Goal: Entertainment & Leisure: Consume media (video, audio)

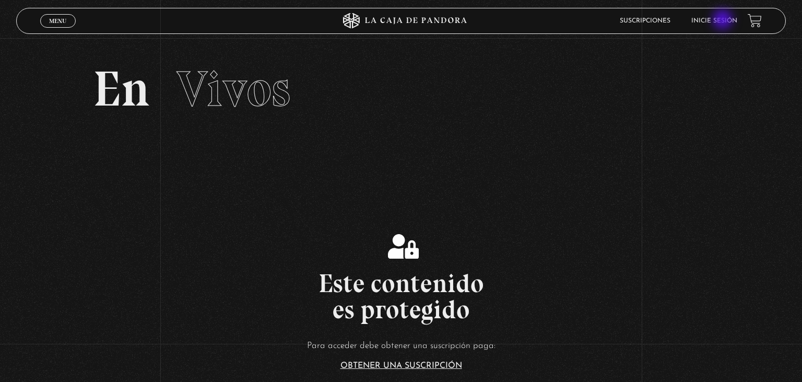
click at [723, 21] on link "Inicie sesión" at bounding box center [714, 21] width 46 height 6
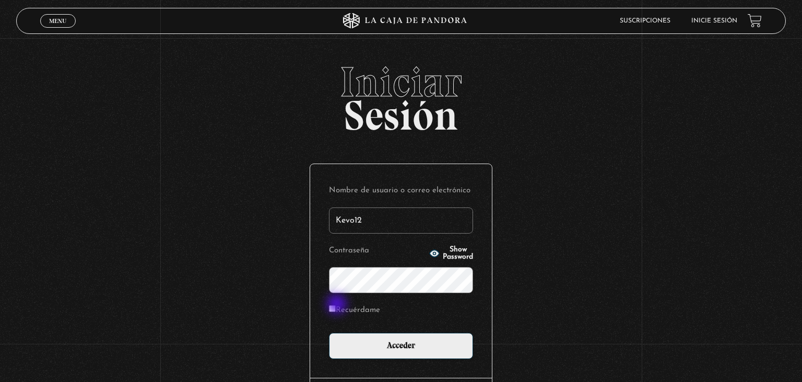
type input "Kevo12"
click at [336, 307] on input "Recuérdame" at bounding box center [332, 308] width 7 height 7
checkbox input "true"
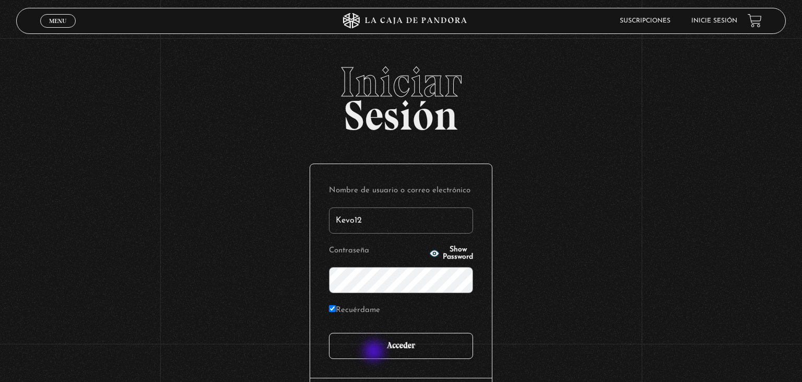
click at [375, 352] on input "Acceder" at bounding box center [401, 345] width 144 height 26
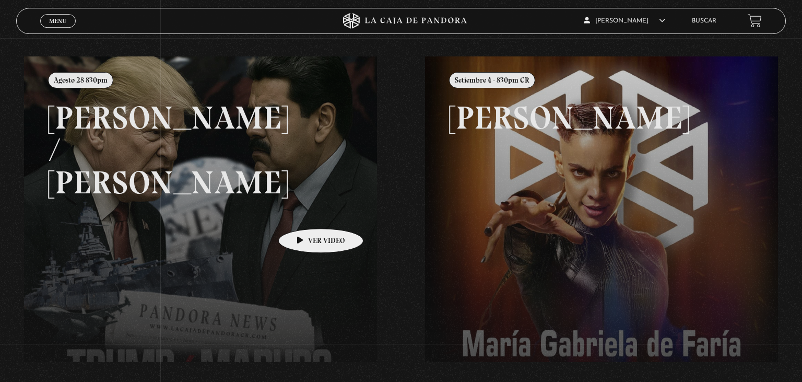
scroll to position [110, 0]
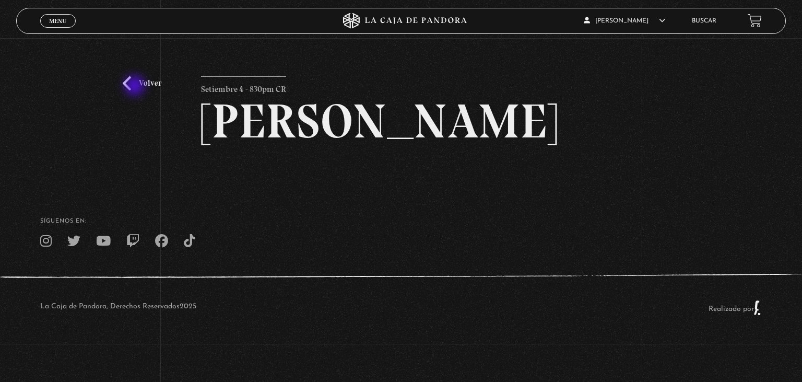
click at [136, 87] on link "Volver" at bounding box center [142, 83] width 39 height 14
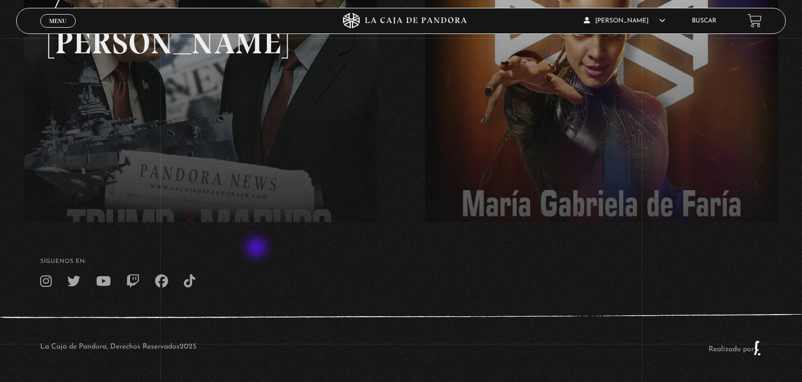
scroll to position [29, 0]
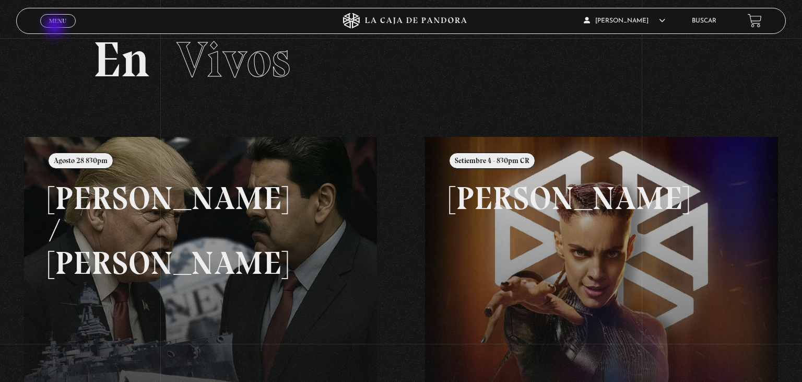
click at [56, 27] on link "Menu Cerrar" at bounding box center [57, 21] width 35 height 14
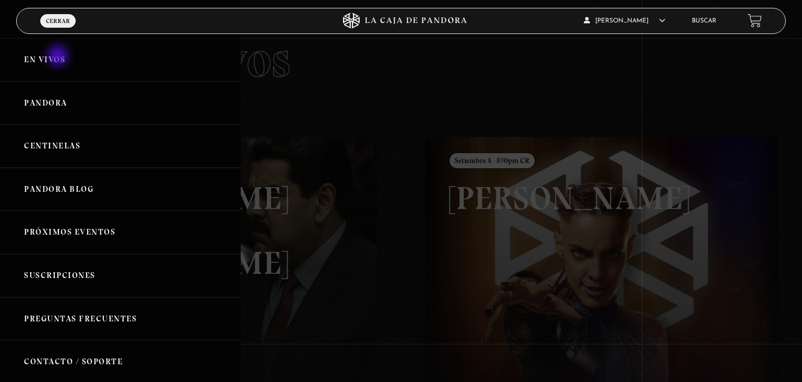
click at [59, 57] on link "En vivos" at bounding box center [120, 59] width 241 height 43
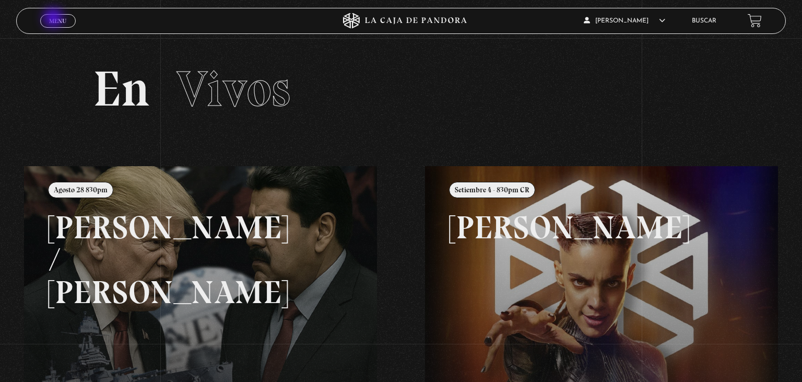
click at [54, 19] on span "Menu" at bounding box center [57, 21] width 17 height 6
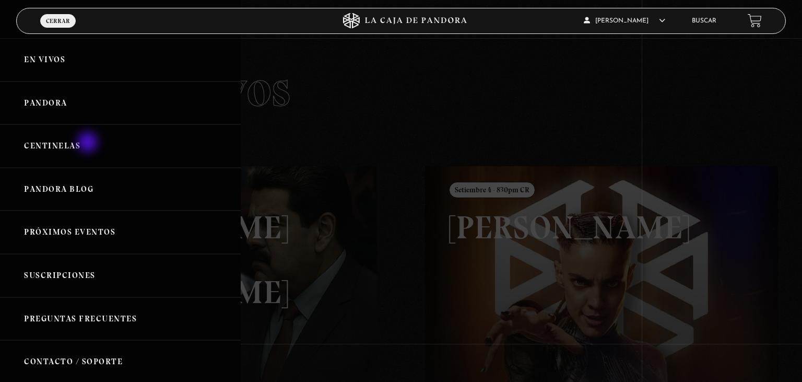
click at [89, 143] on link "Centinelas" at bounding box center [120, 145] width 241 height 43
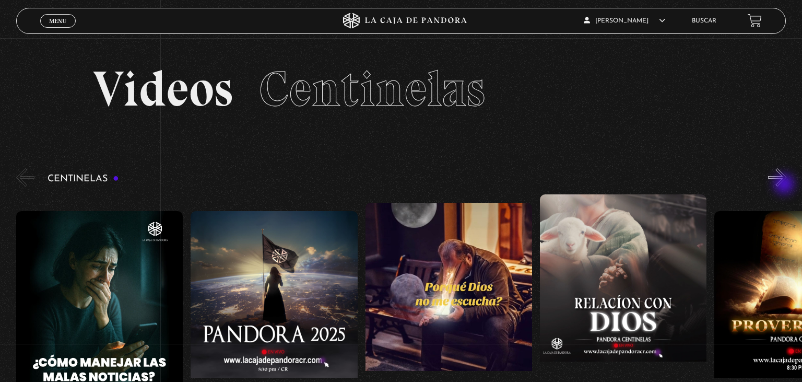
click at [785, 185] on button "»" at bounding box center [777, 177] width 18 height 18
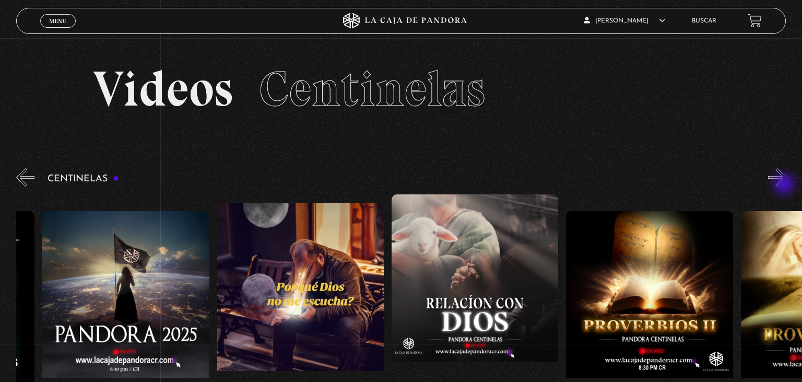
click at [785, 185] on button "»" at bounding box center [777, 177] width 18 height 18
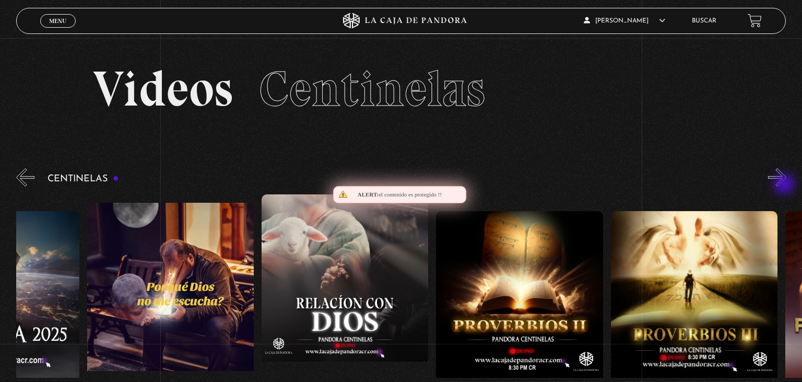
click at [785, 185] on button "»" at bounding box center [777, 177] width 18 height 18
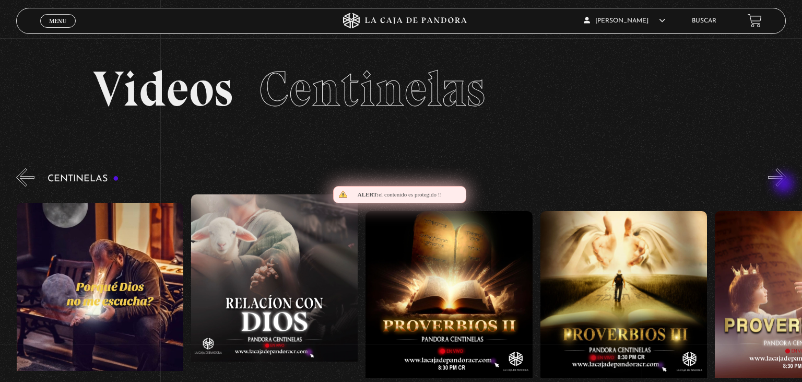
click at [784, 184] on button "»" at bounding box center [777, 177] width 18 height 18
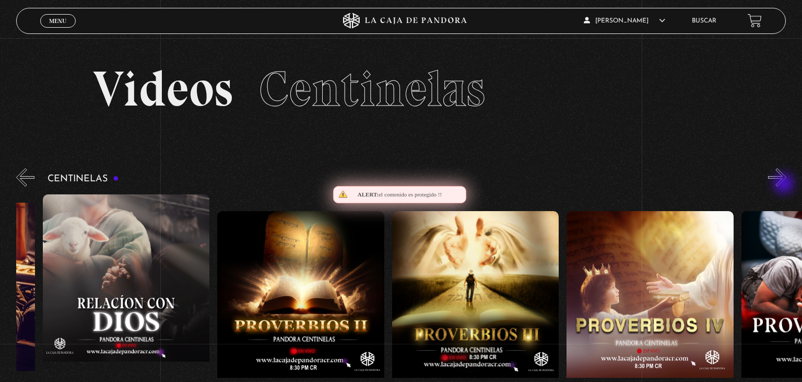
click at [784, 184] on button "»" at bounding box center [777, 177] width 18 height 18
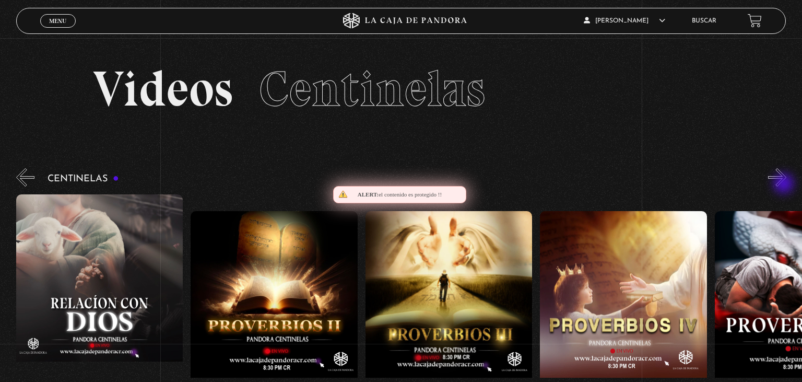
click at [784, 184] on button "»" at bounding box center [777, 177] width 18 height 18
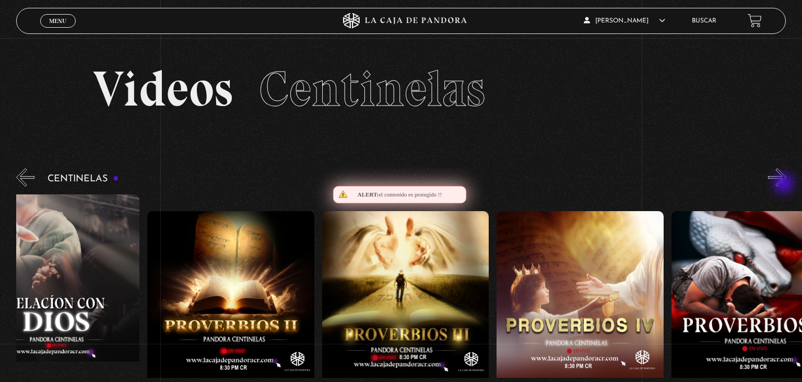
click at [784, 184] on button "»" at bounding box center [777, 177] width 18 height 18
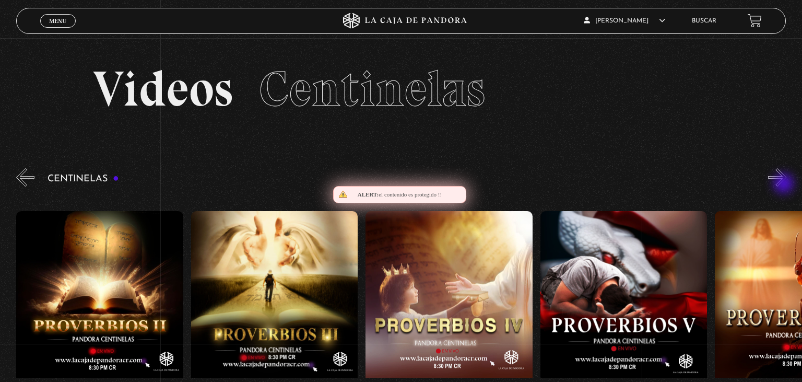
click at [784, 184] on button "»" at bounding box center [777, 177] width 18 height 18
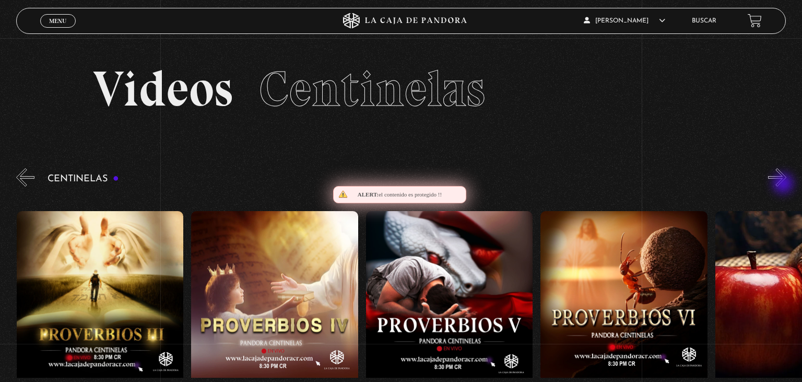
click at [784, 184] on button "»" at bounding box center [777, 177] width 18 height 18
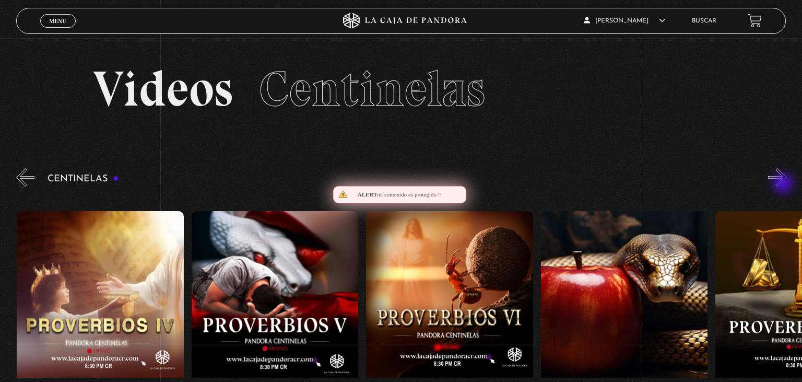
click at [784, 184] on button "»" at bounding box center [777, 177] width 18 height 18
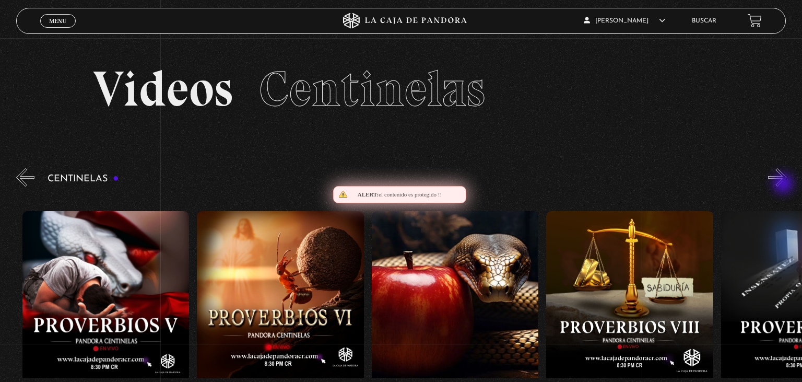
click at [784, 184] on button "»" at bounding box center [777, 177] width 18 height 18
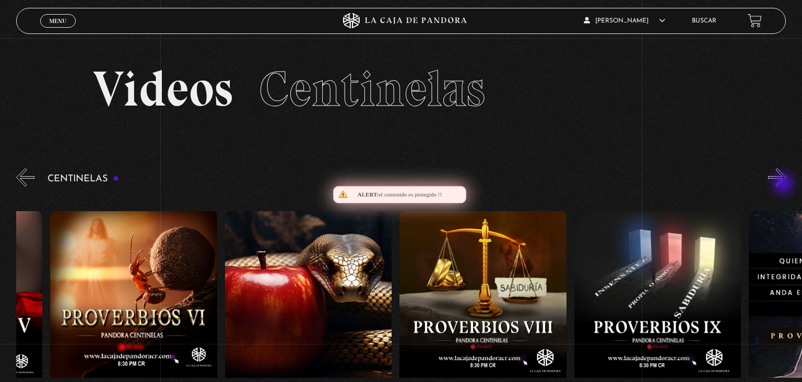
click at [784, 184] on button "»" at bounding box center [777, 177] width 18 height 18
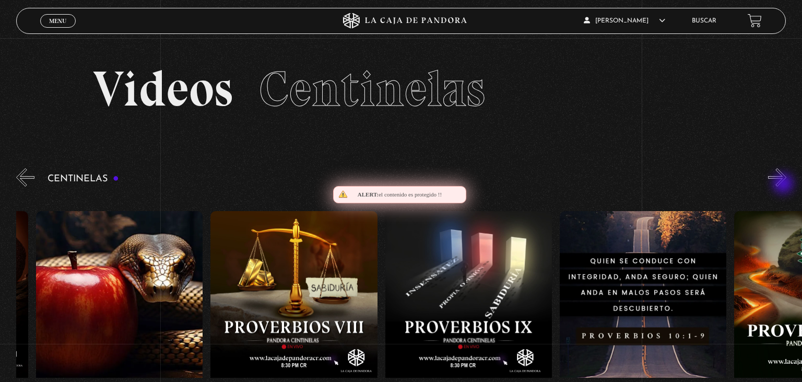
click at [784, 184] on button "»" at bounding box center [777, 177] width 18 height 18
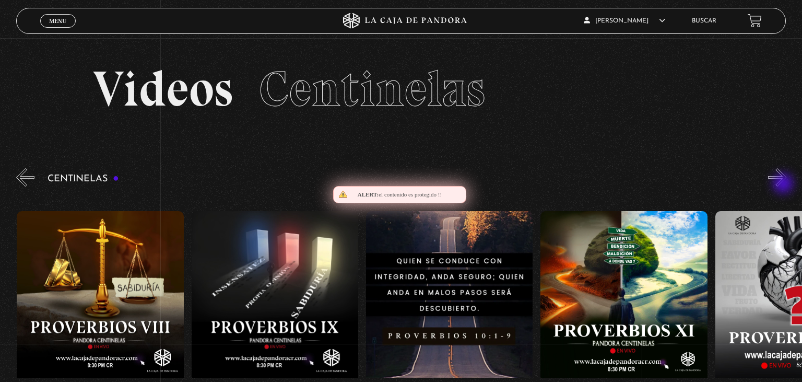
click at [784, 184] on button "»" at bounding box center [777, 177] width 18 height 18
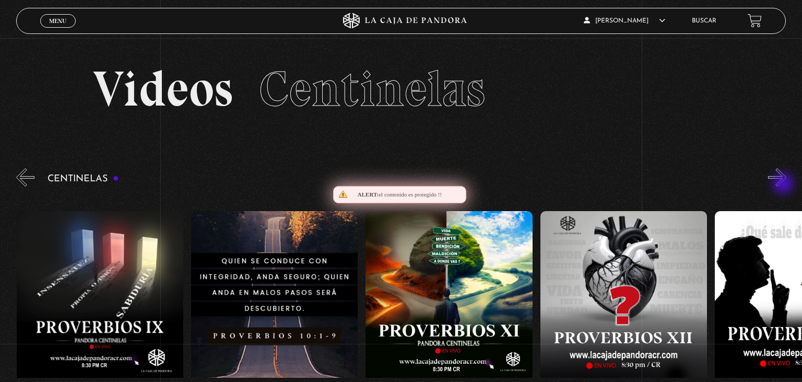
click at [784, 184] on button "»" at bounding box center [777, 177] width 18 height 18
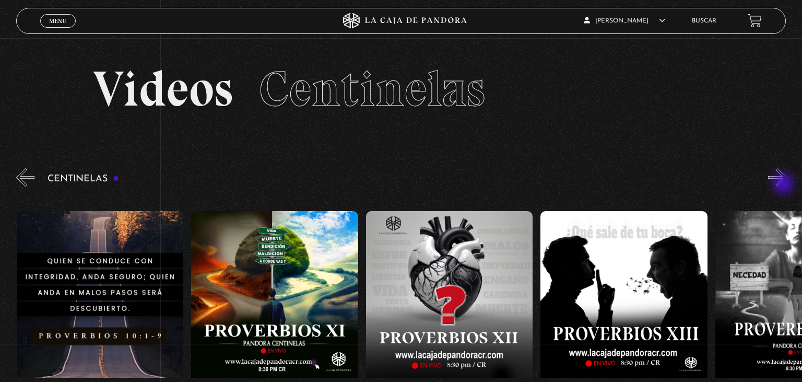
click at [784, 184] on button "»" at bounding box center [777, 177] width 18 height 18
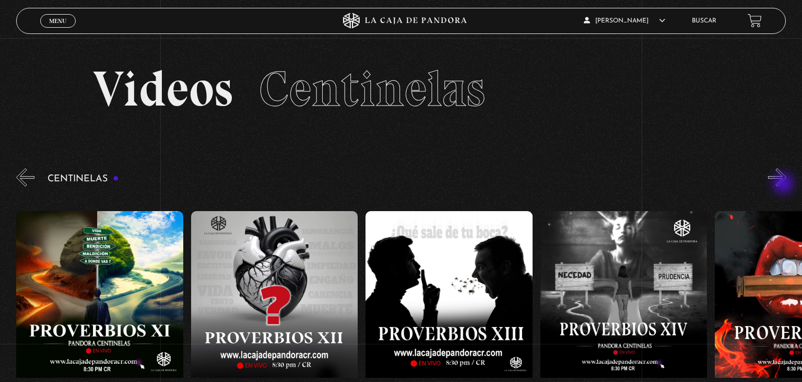
click at [784, 184] on button "»" at bounding box center [777, 177] width 18 height 18
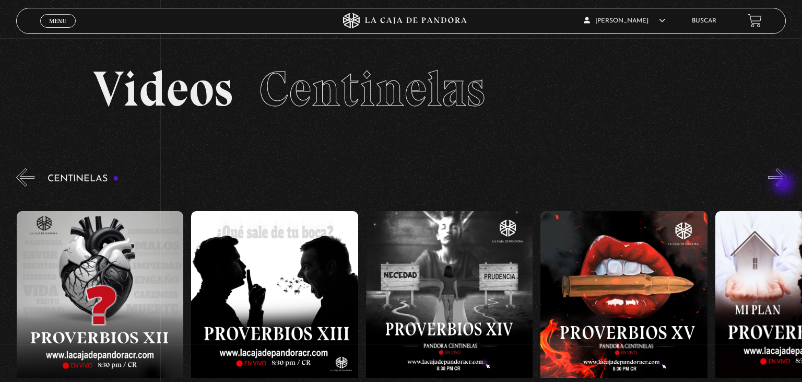
click at [784, 184] on button "»" at bounding box center [777, 177] width 18 height 18
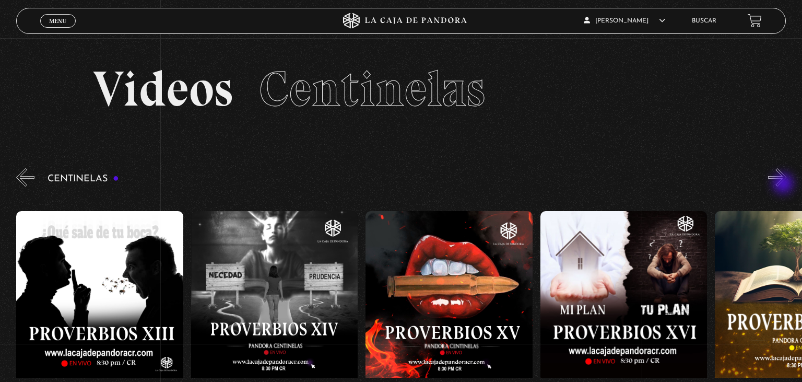
click at [784, 184] on button "»" at bounding box center [777, 177] width 18 height 18
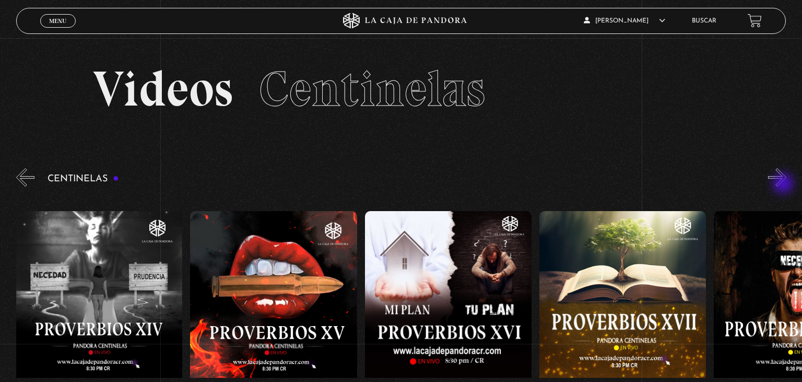
click at [784, 184] on button "»" at bounding box center [777, 177] width 18 height 18
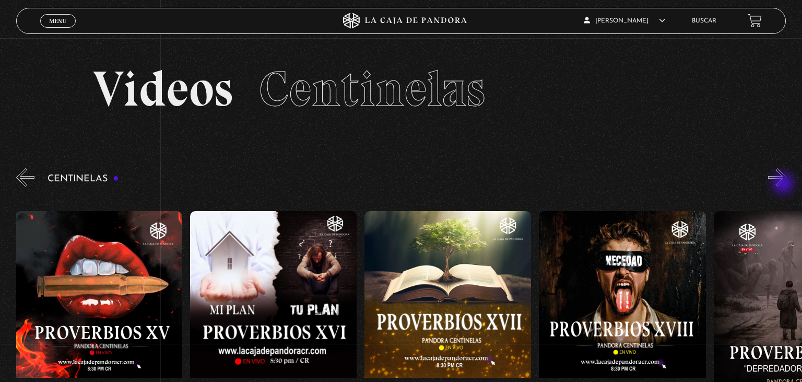
click at [784, 184] on button "»" at bounding box center [777, 177] width 18 height 18
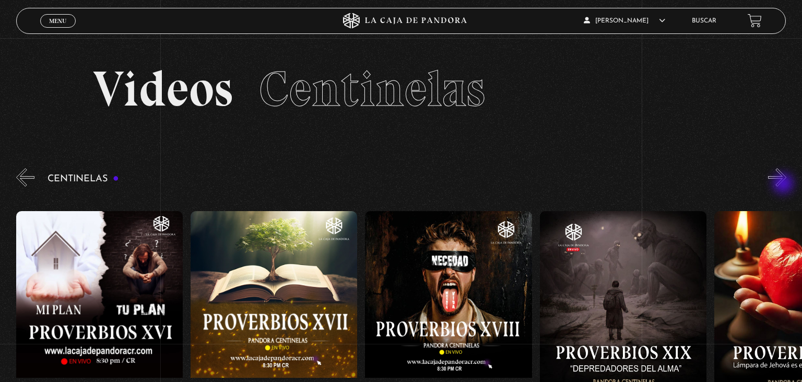
click at [784, 184] on button "»" at bounding box center [777, 177] width 18 height 18
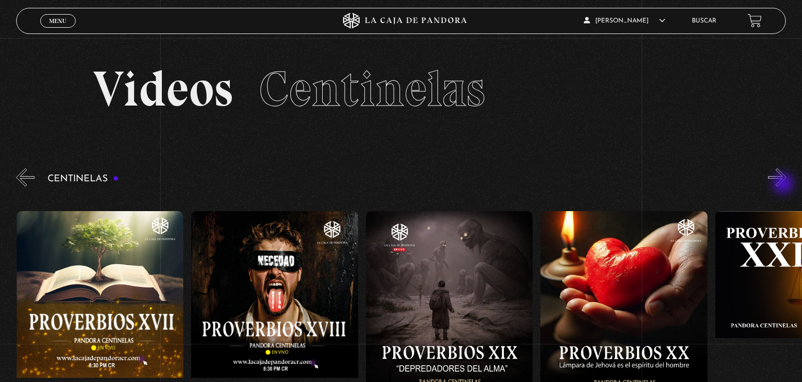
click at [784, 184] on button "»" at bounding box center [777, 177] width 18 height 18
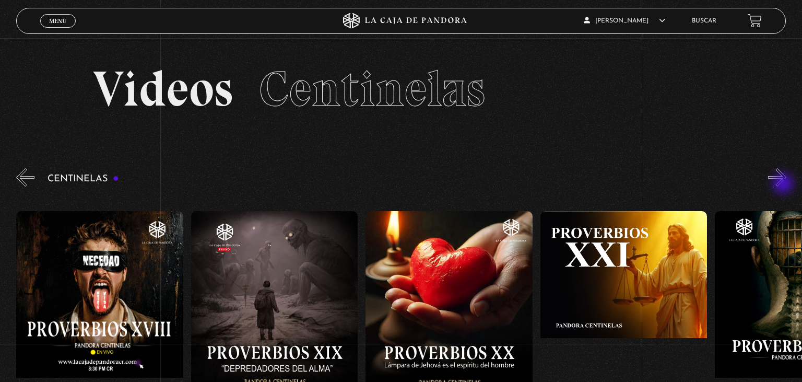
click at [784, 184] on button "»" at bounding box center [777, 177] width 18 height 18
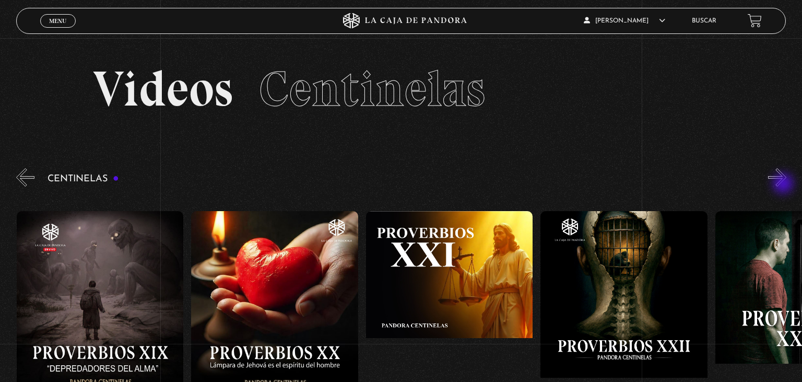
click at [784, 184] on button "»" at bounding box center [777, 177] width 18 height 18
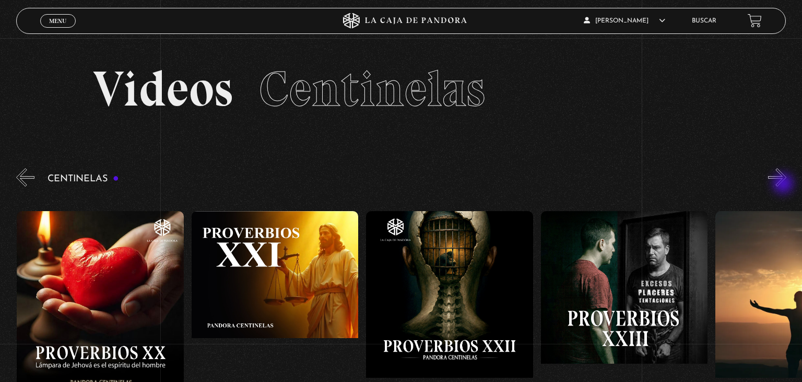
click at [784, 184] on button "»" at bounding box center [777, 177] width 18 height 18
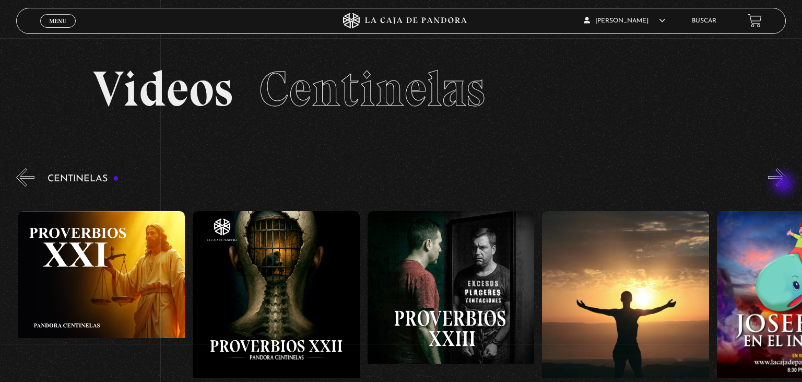
click at [784, 184] on button "»" at bounding box center [777, 177] width 18 height 18
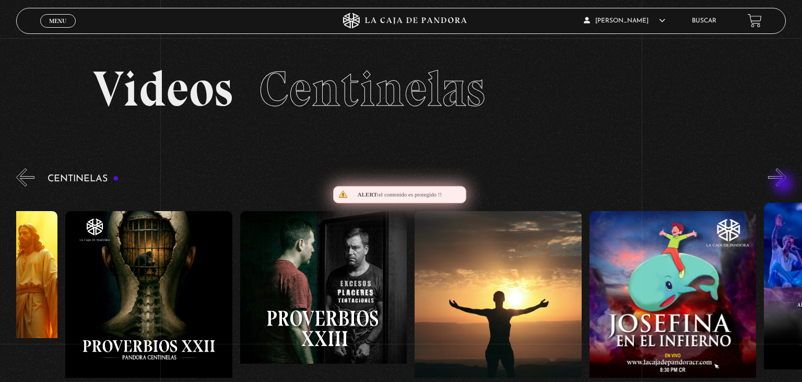
click at [784, 184] on button "»" at bounding box center [777, 177] width 18 height 18
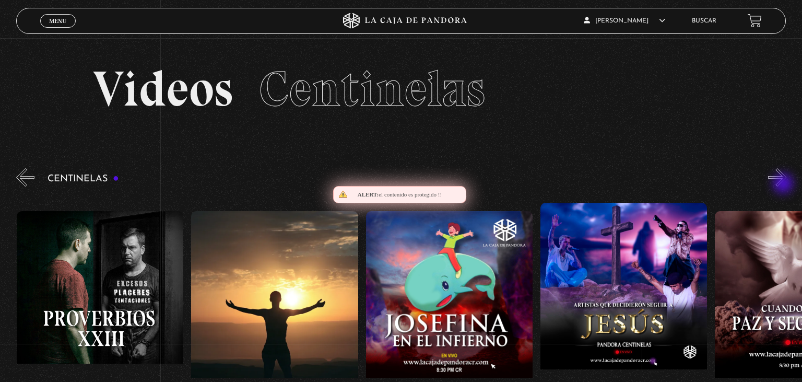
scroll to position [0, 4363]
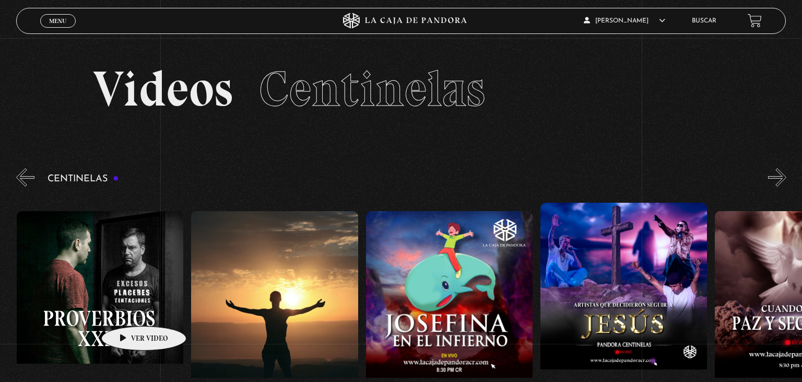
click at [127, 310] on figure at bounding box center [100, 305] width 166 height 188
